Goal: Task Accomplishment & Management: Use online tool/utility

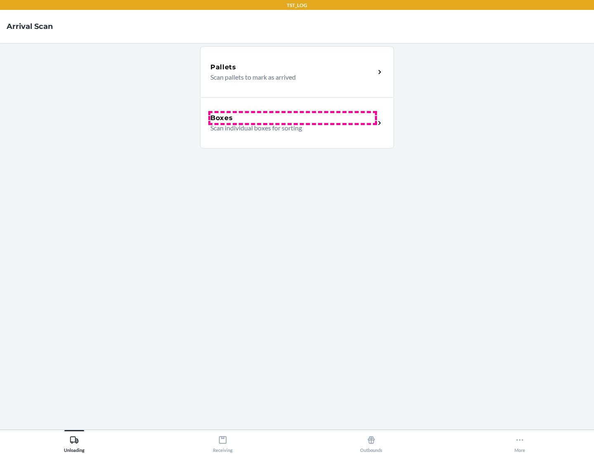
click at [293, 118] on div "Boxes" at bounding box center [292, 118] width 165 height 10
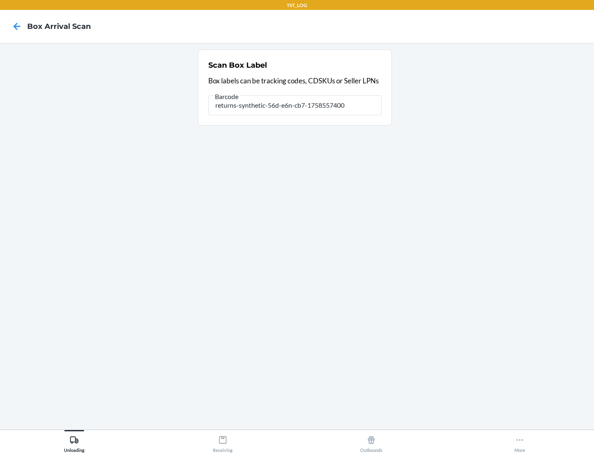
type input "returns-synthetic-56d-e6n-cb7-1758557400"
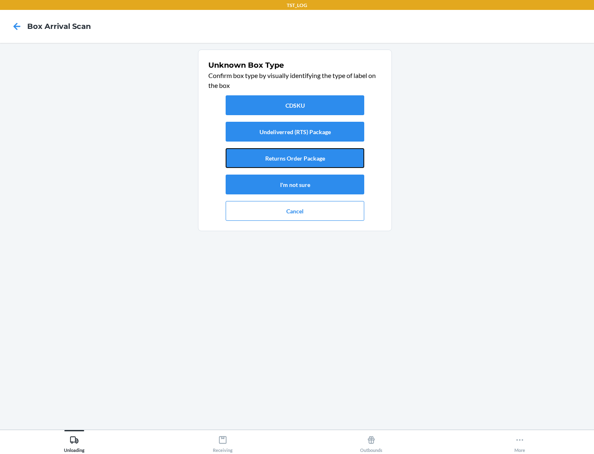
click at [295, 158] on button "Returns Order Package" at bounding box center [295, 158] width 139 height 20
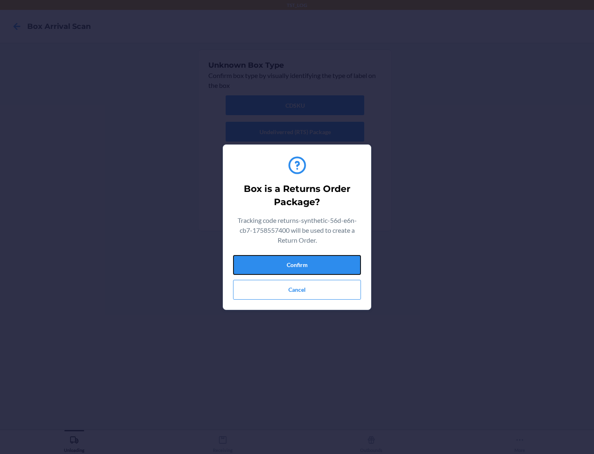
click at [297, 264] on button "Confirm" at bounding box center [297, 265] width 128 height 20
